Goal: Ask a question

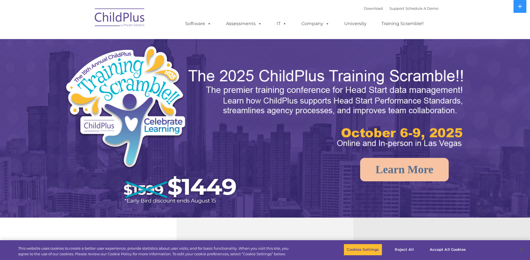
select select "MEDIUM"
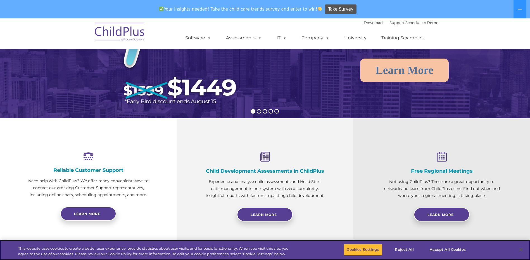
scroll to position [119, 0]
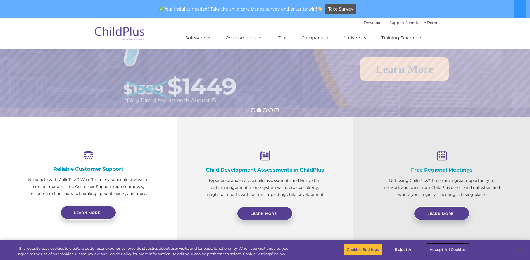
click at [440, 250] on button "Accept All Cookies" at bounding box center [448, 250] width 42 height 12
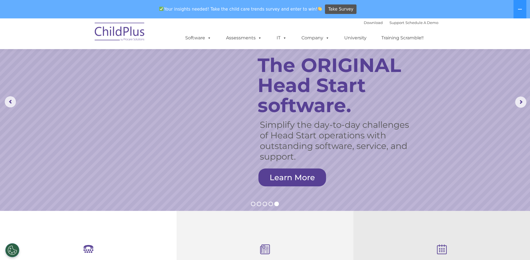
scroll to position [0, 0]
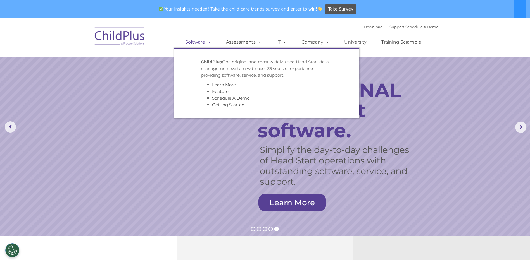
click at [210, 42] on span at bounding box center [208, 41] width 6 height 5
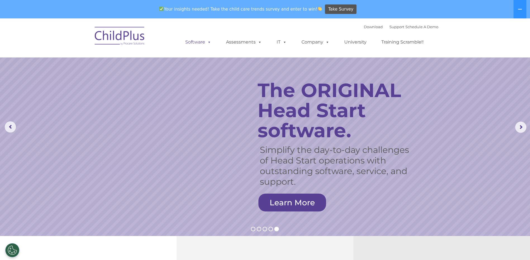
click at [210, 42] on span at bounding box center [208, 41] width 6 height 5
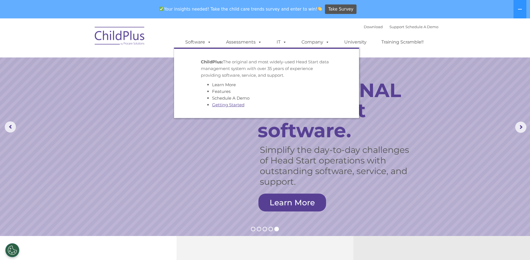
click at [232, 104] on link "Getting Started" at bounding box center [228, 104] width 32 height 5
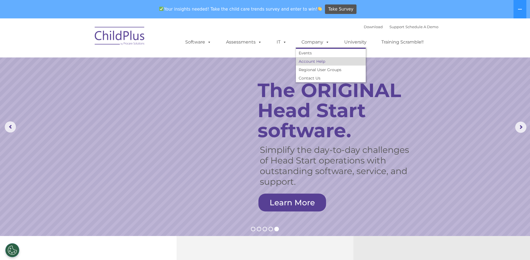
click at [314, 61] on link "Account Help" at bounding box center [331, 61] width 70 height 8
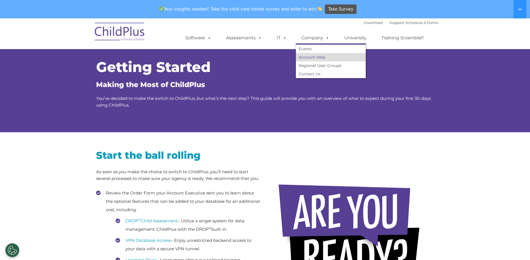
click at [310, 57] on link "Account Help" at bounding box center [331, 57] width 70 height 8
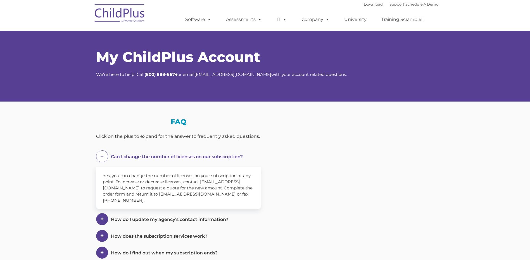
select select "MEDIUM"
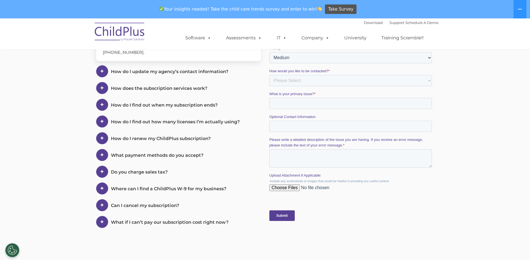
scroll to position [166, 0]
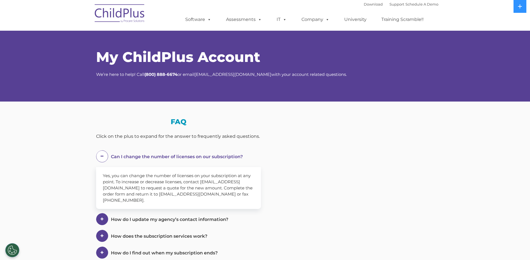
select select "MEDIUM"
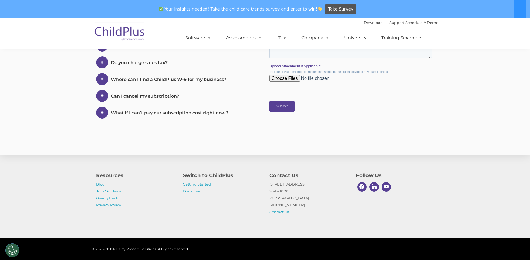
scroll to position [287, 0]
